Goal: Task Accomplishment & Management: Manage account settings

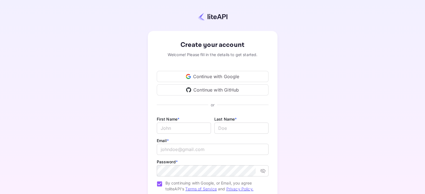
click at [227, 74] on div "Continue with Google" at bounding box center [213, 76] width 112 height 11
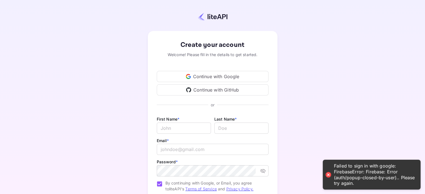
click at [234, 89] on div "Continue with GitHub" at bounding box center [213, 89] width 112 height 11
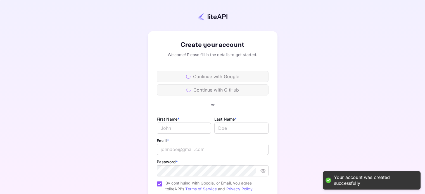
scroll to position [28, 0]
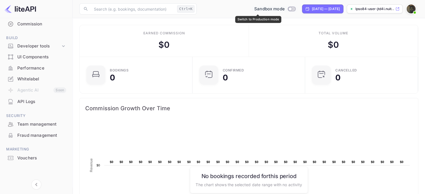
click at [285, 10] on input "Switch to Production mode" at bounding box center [290, 9] width 11 height 4
checkbox input "false"
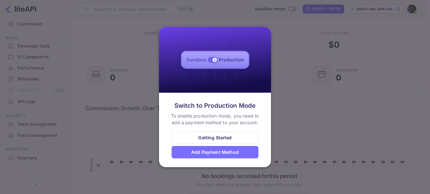
click at [219, 140] on div "Getting Started" at bounding box center [214, 138] width 33 height 7
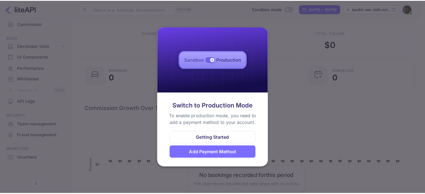
scroll to position [4, 4]
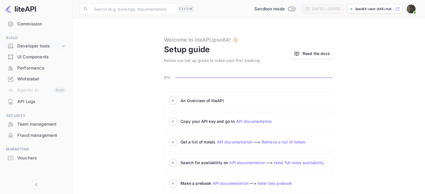
click at [32, 44] on div "Developer tools" at bounding box center [38, 46] width 43 height 6
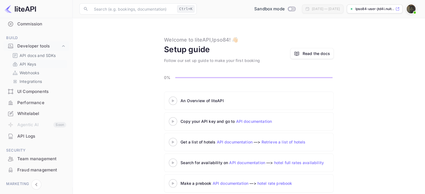
click at [31, 64] on p "API Keys" at bounding box center [28, 64] width 16 height 6
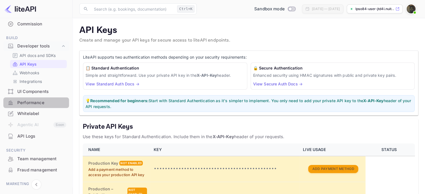
click at [40, 100] on div "Performance" at bounding box center [41, 103] width 49 height 6
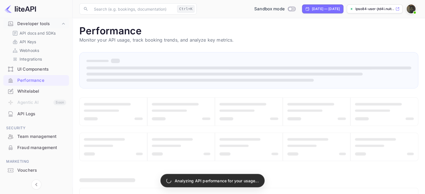
scroll to position [110, 0]
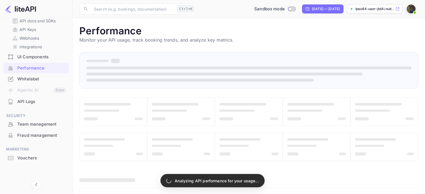
click at [37, 157] on div "Vouchers" at bounding box center [41, 158] width 49 height 6
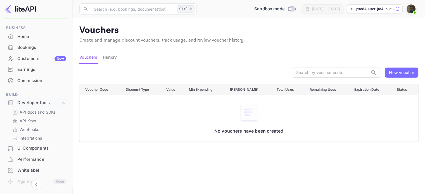
scroll to position [28, 0]
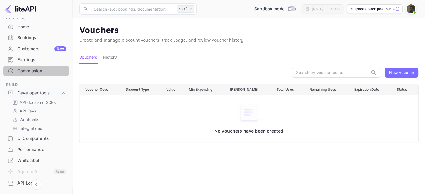
click at [37, 73] on div "Commission" at bounding box center [41, 71] width 49 height 6
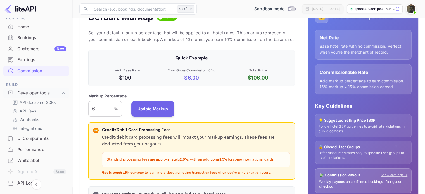
scroll to position [84, 0]
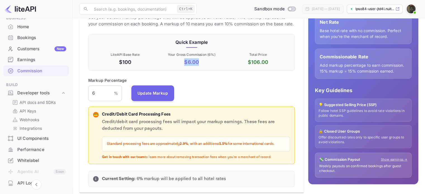
drag, startPoint x: 182, startPoint y: 62, endPoint x: 199, endPoint y: 63, distance: 16.3
click at [199, 63] on p "$ 6.00" at bounding box center [192, 62] width 64 height 8
drag, startPoint x: 101, startPoint y: 93, endPoint x: 86, endPoint y: 94, distance: 15.1
click at [86, 94] on div "Default Markup Active Set your default markup percentage that will be applied t…" at bounding box center [191, 90] width 225 height 206
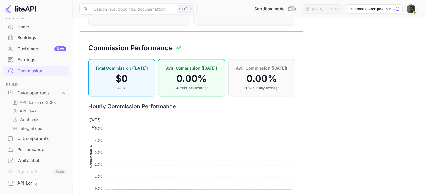
scroll to position [329, 0]
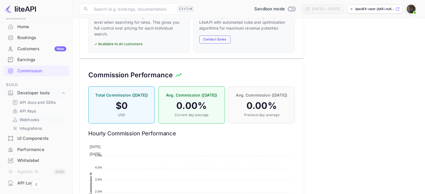
click at [39, 120] on p "Webhooks" at bounding box center [30, 120] width 20 height 6
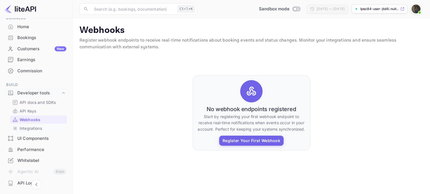
click at [39, 130] on p "Integrations" at bounding box center [31, 129] width 22 height 6
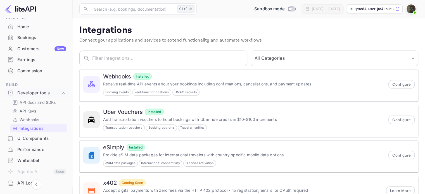
click at [36, 26] on div "Home" at bounding box center [41, 27] width 49 height 6
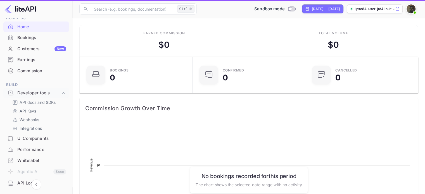
scroll to position [87, 105]
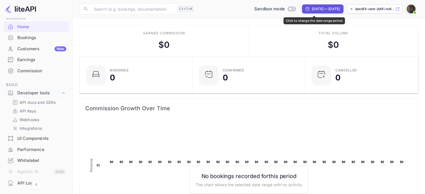
click at [326, 8] on div "[DATE] — [DATE]" at bounding box center [326, 8] width 28 height 5
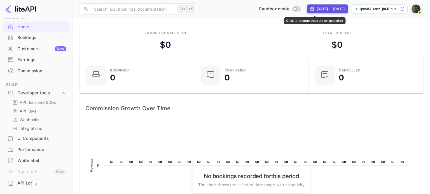
select select "7"
select select "2025"
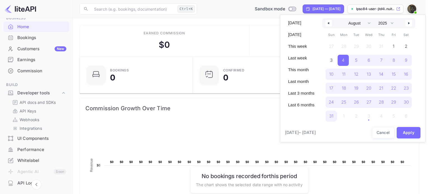
click at [326, 8] on div at bounding box center [215, 97] width 430 height 194
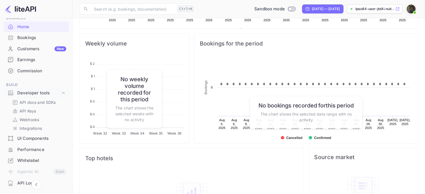
scroll to position [196, 0]
click at [37, 126] on p "Integrations" at bounding box center [31, 129] width 22 height 6
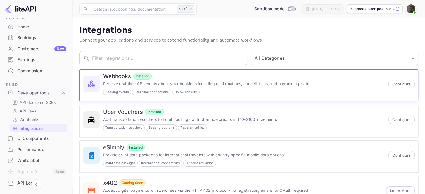
click at [176, 82] on p "Receive real-time API events about your bookings including confirmations, cance…" at bounding box center [244, 84] width 282 height 6
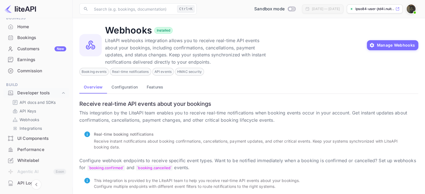
click at [124, 89] on button "Configuration" at bounding box center [124, 86] width 35 height 13
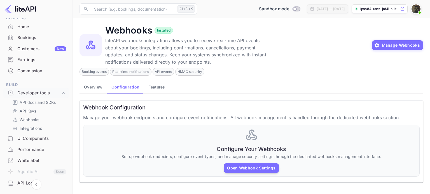
click at [163, 88] on button "Features" at bounding box center [156, 86] width 25 height 13
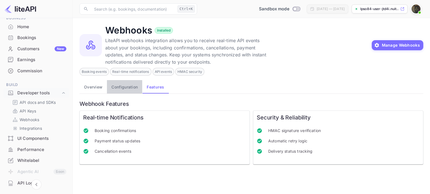
click at [130, 89] on button "Configuration" at bounding box center [124, 86] width 35 height 13
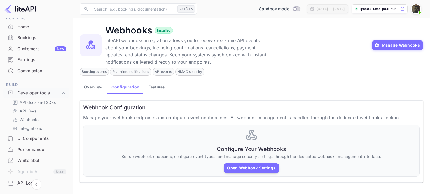
click at [107, 91] on button "Configuration" at bounding box center [125, 86] width 37 height 13
click at [98, 89] on button "Overview" at bounding box center [92, 86] width 27 height 13
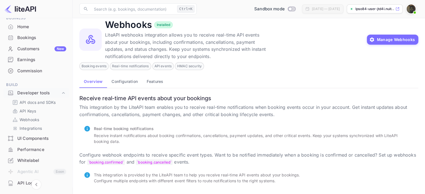
scroll to position [9, 0]
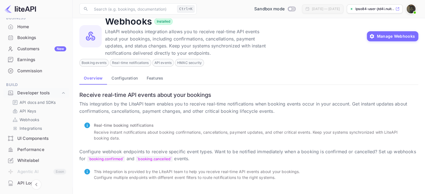
click at [36, 160] on div "Whitelabel" at bounding box center [41, 161] width 49 height 6
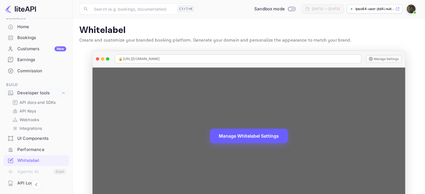
click at [243, 137] on button "Manage Whitelabel Settings" at bounding box center [249, 136] width 78 height 15
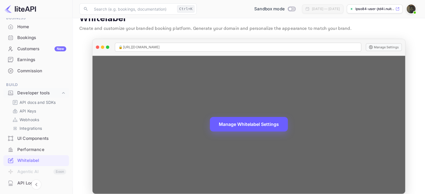
scroll to position [18, 0]
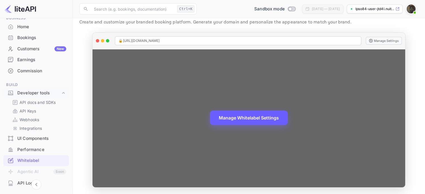
click at [267, 119] on button "Manage Whitelabel Settings" at bounding box center [249, 118] width 78 height 15
